Goal: Information Seeking & Learning: Check status

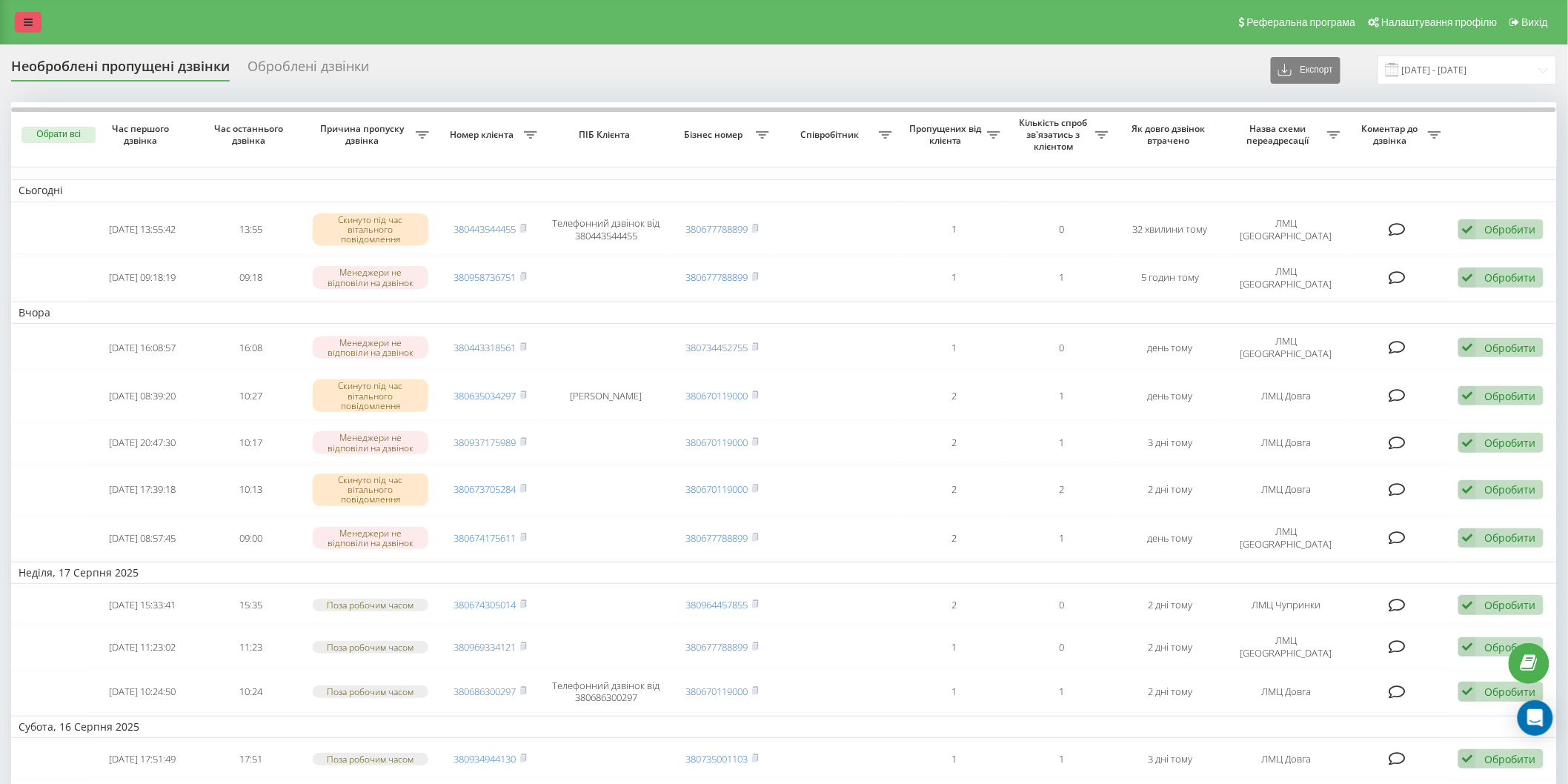
click at [26, 25] on icon at bounding box center [27, 22] width 9 height 10
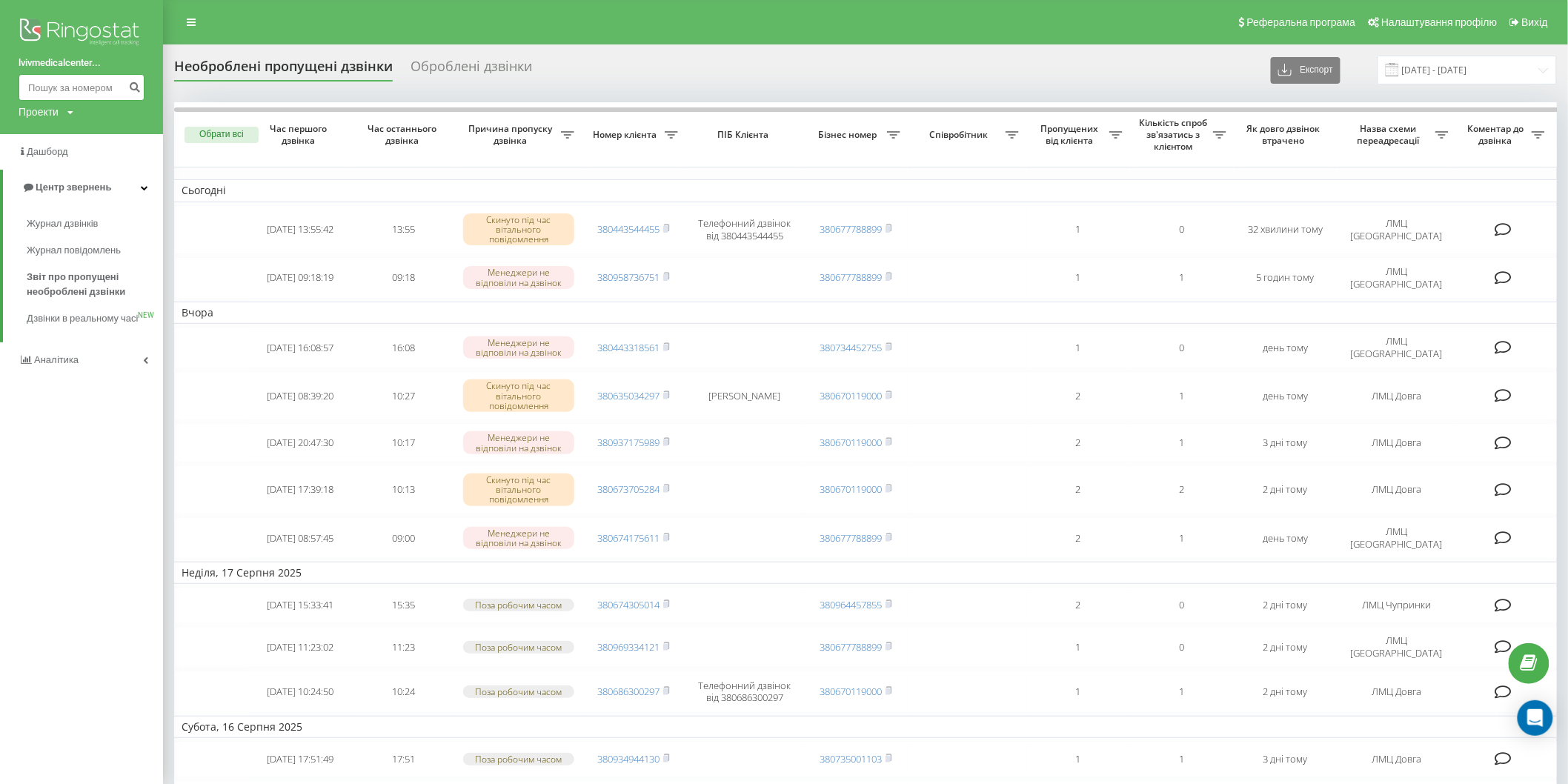
click at [52, 87] on input at bounding box center [81, 87] width 126 height 27
paste input "0682809924"
type input "0682809924"
click at [127, 90] on button "submit" at bounding box center [135, 87] width 20 height 27
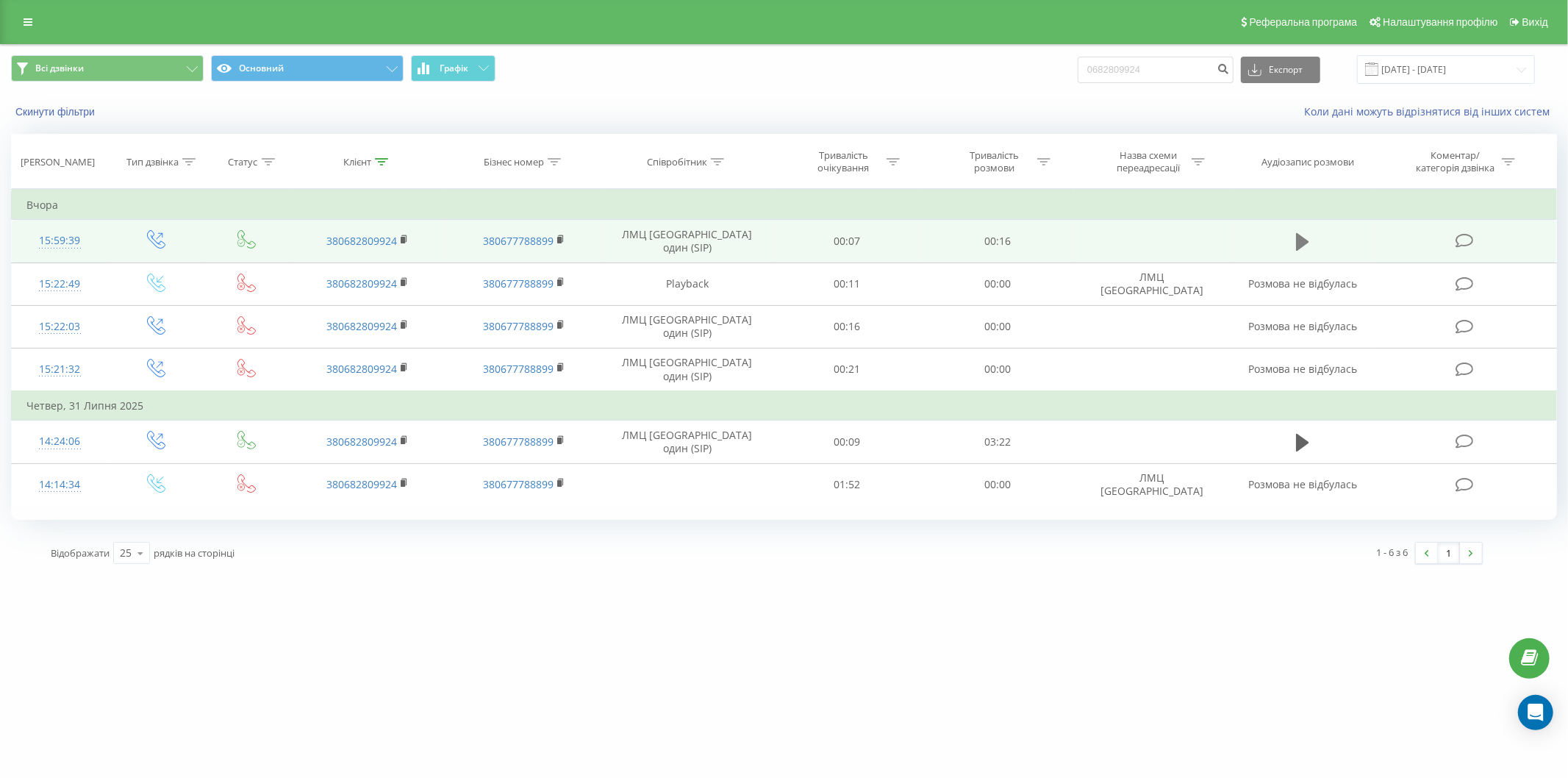
click at [1299, 233] on icon at bounding box center [1303, 241] width 13 height 17
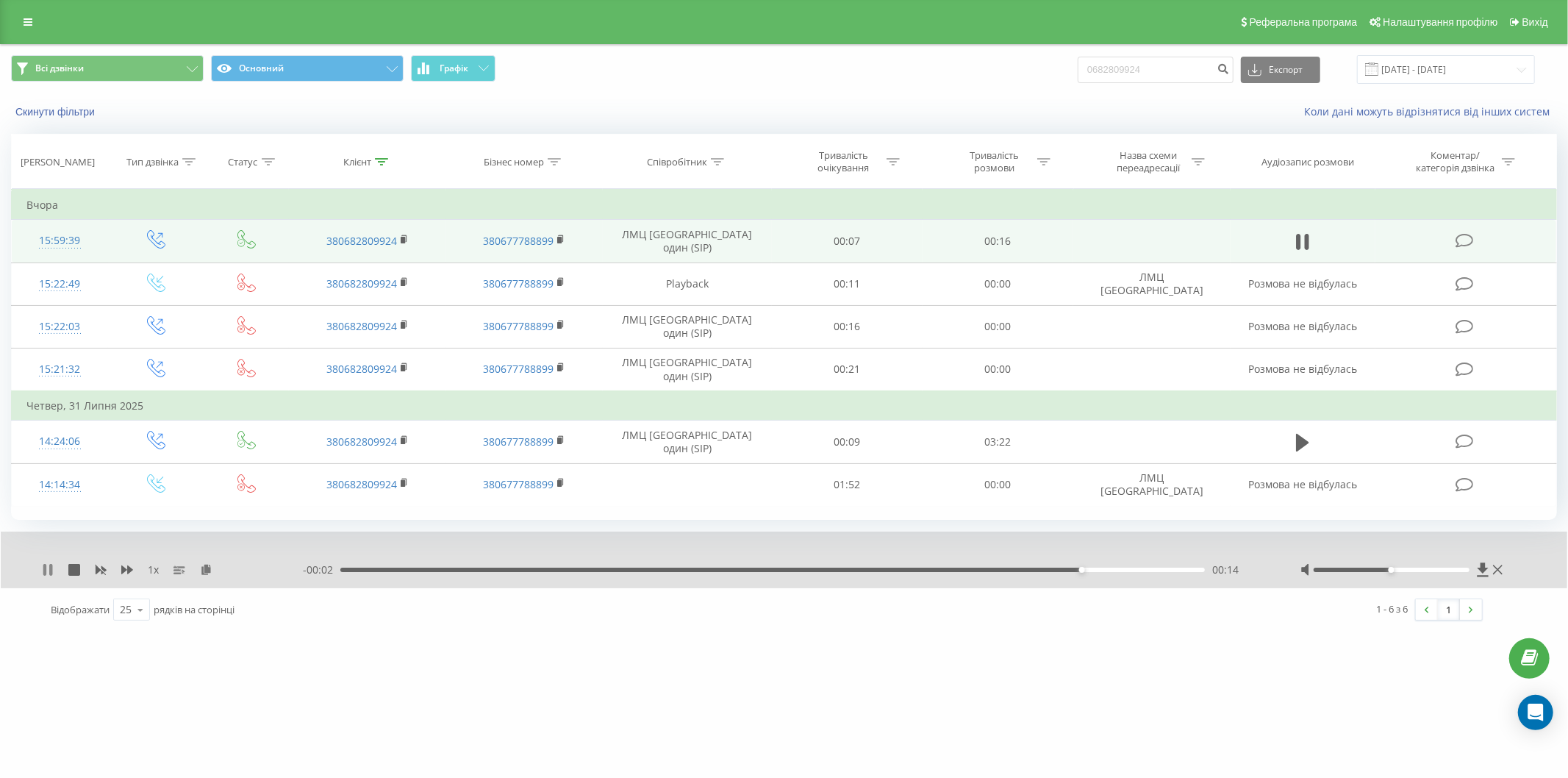
click at [44, 570] on icon at bounding box center [45, 570] width 3 height 12
